Goal: Task Accomplishment & Management: Use online tool/utility

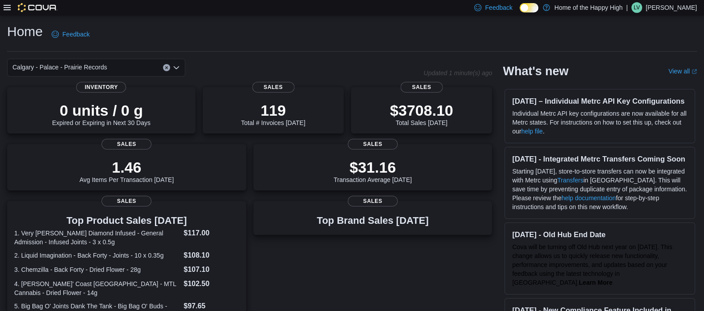
click at [3, 3] on div "Feedback Dark Mode Home of the Happy High | LV Lucas Van Grootheest" at bounding box center [352, 8] width 704 height 16
click at [4, 8] on icon at bounding box center [7, 7] width 7 height 7
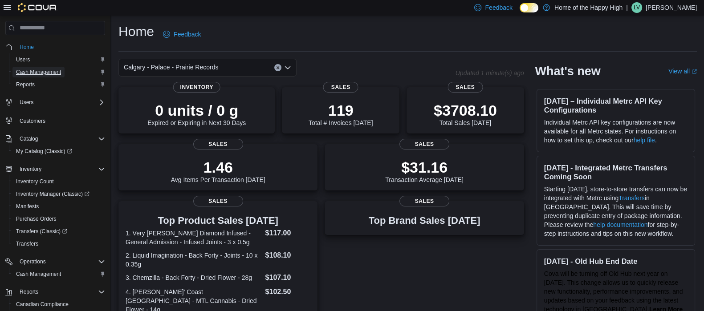
click at [31, 76] on span "Cash Management" at bounding box center [38, 72] width 45 height 11
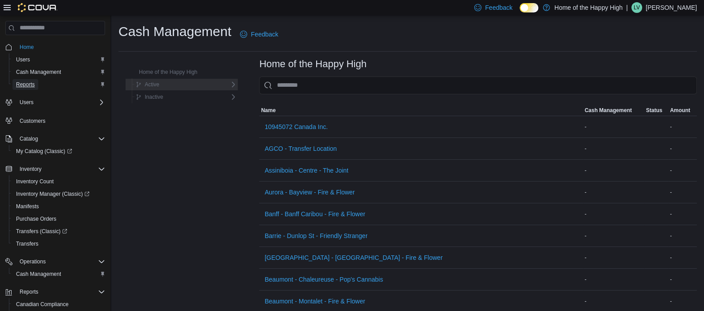
click at [23, 81] on span "Reports" at bounding box center [25, 84] width 19 height 7
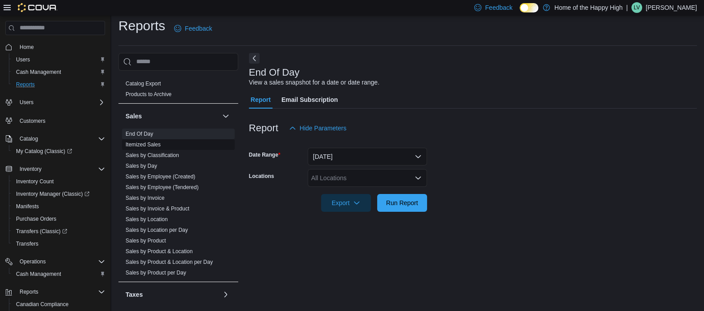
scroll to position [502, 0]
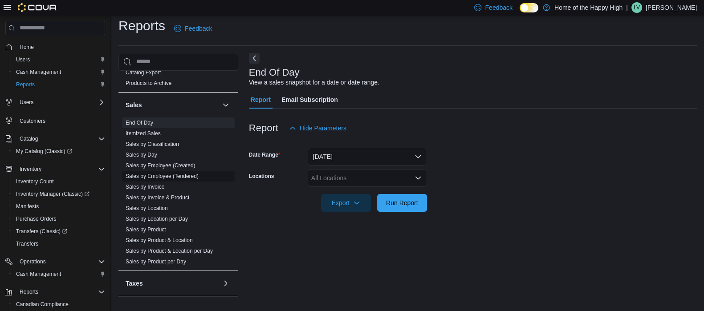
click at [180, 179] on span "Sales by Employee (Tendered)" at bounding box center [178, 176] width 113 height 11
click at [184, 173] on link "Sales by Employee (Tendered)" at bounding box center [161, 176] width 73 height 6
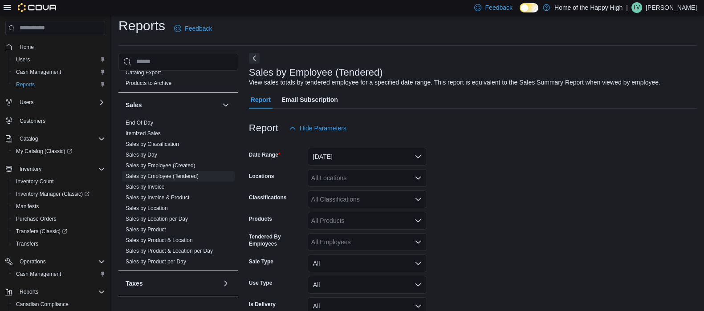
scroll to position [20, 0]
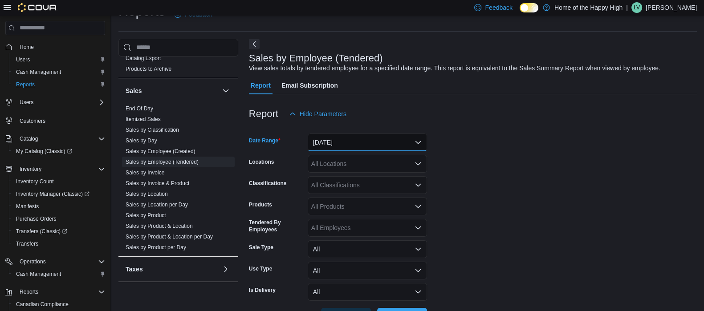
click at [358, 138] on button "Yesterday" at bounding box center [366, 143] width 119 height 18
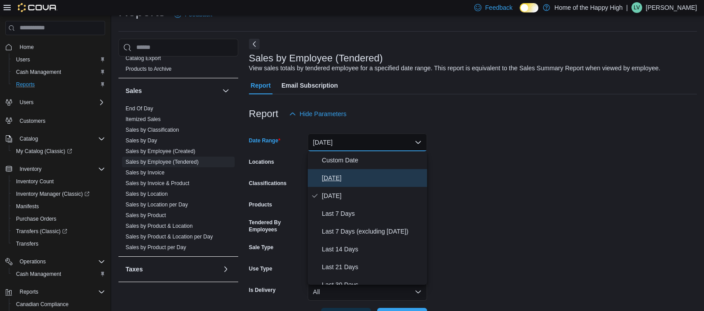
click at [347, 183] on button "Today" at bounding box center [366, 178] width 119 height 18
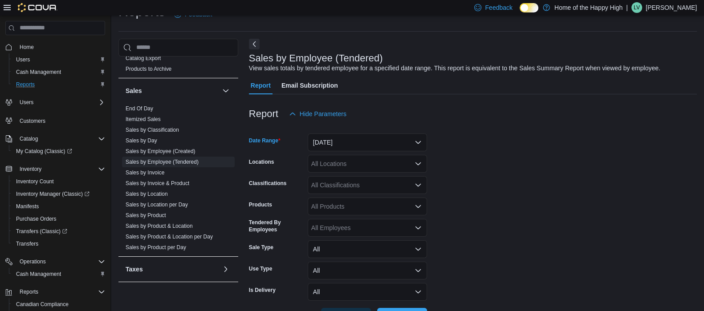
click at [332, 168] on div "All Locations" at bounding box center [366, 164] width 119 height 18
type input "***"
click at [363, 175] on span "Calgary - Palace - Prairie Records" at bounding box center [387, 178] width 94 height 9
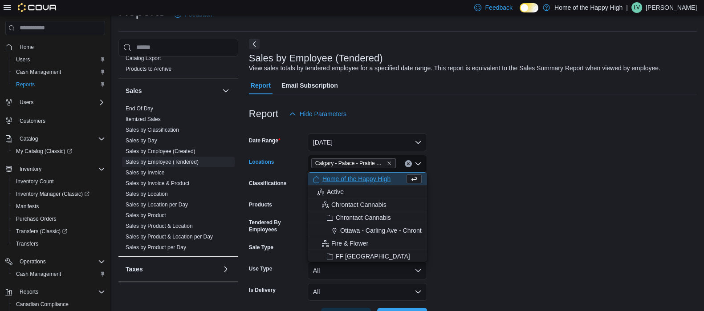
click at [539, 203] on form "Date Range Today Locations Calgary - Palace - Prairie Records Combo box. Select…" at bounding box center [473, 224] width 448 height 203
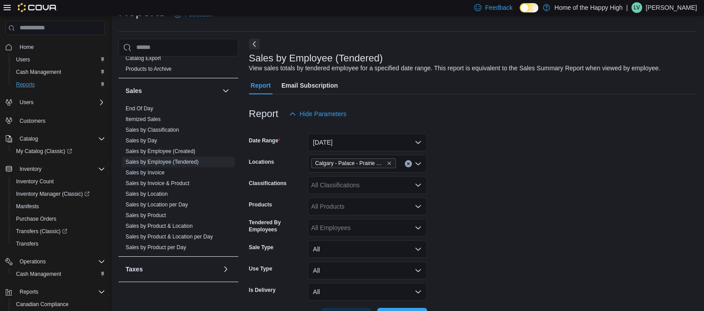
scroll to position [52, 0]
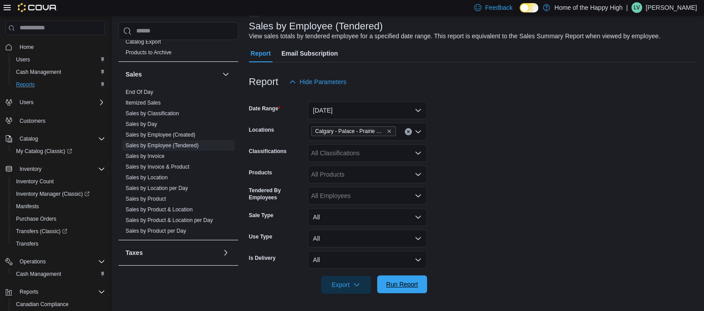
click at [399, 279] on span "Run Report" at bounding box center [401, 284] width 39 height 18
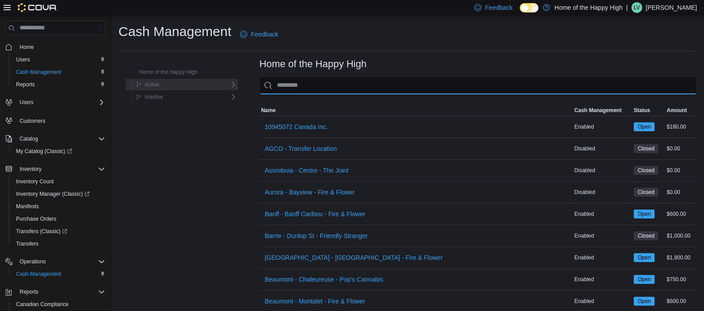
click at [300, 80] on input "This is a search bar. As you type, the results lower in the page will automatic…" at bounding box center [477, 86] width 437 height 18
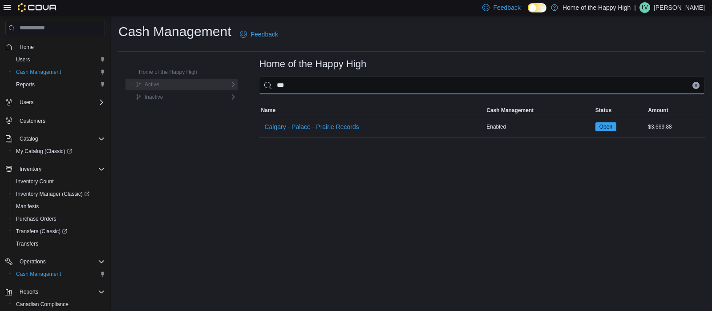
type input "***"
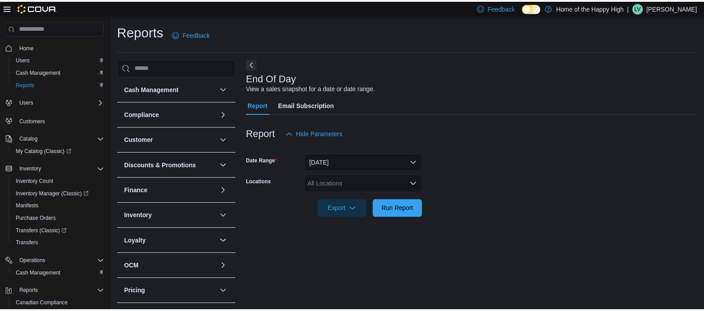
scroll to position [6, 0]
